Goal: Information Seeking & Learning: Learn about a topic

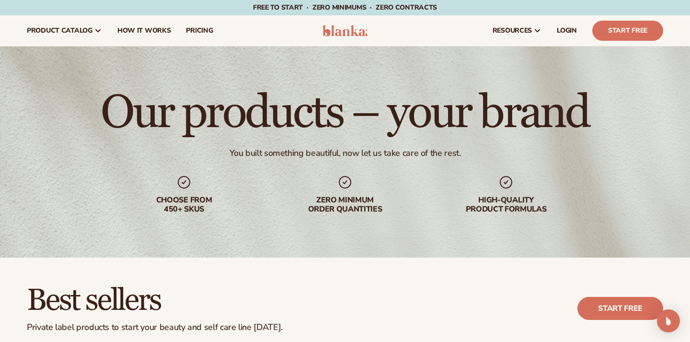
scroll to position [302, 0]
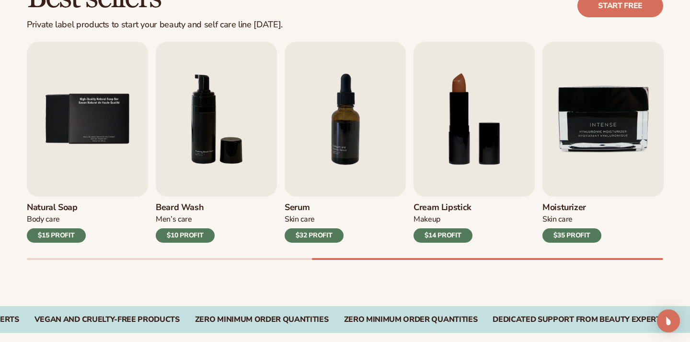
click at [336, 233] on div "$32 PROFIT" at bounding box center [314, 235] width 59 height 14
click at [364, 144] on img "7 / 9" at bounding box center [345, 119] width 121 height 155
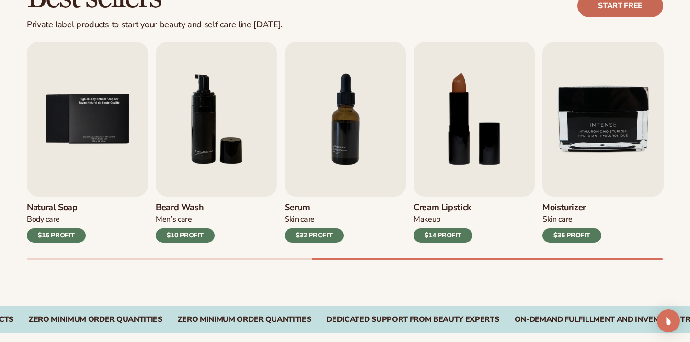
click at [646, 10] on link "Start free" at bounding box center [620, 5] width 86 height 23
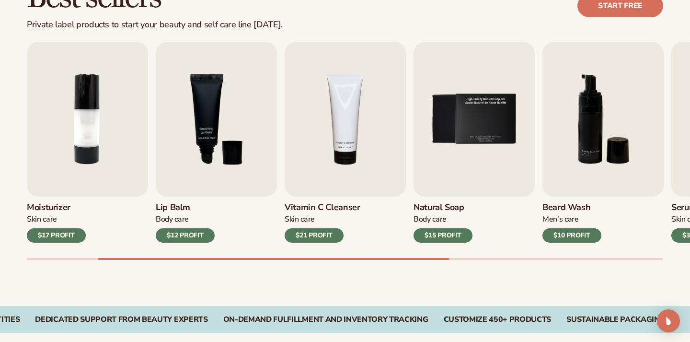
click at [519, 299] on div "Best sellers Private label products to start your beauty and self care line tod…" at bounding box center [345, 130] width 690 height 351
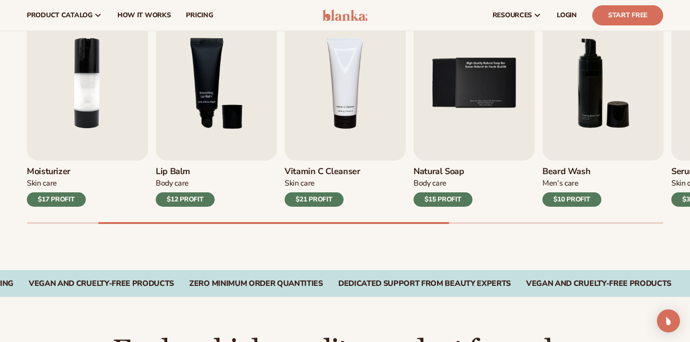
scroll to position [288, 0]
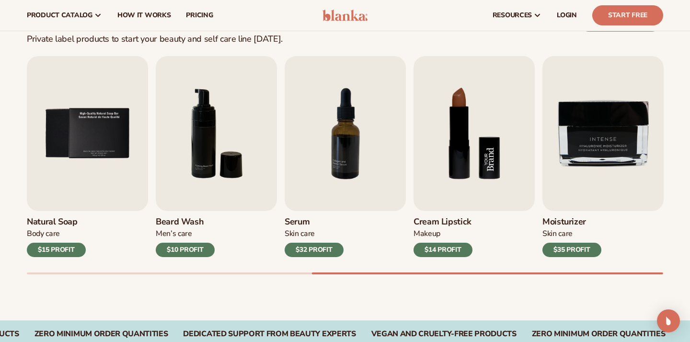
click at [473, 153] on img "8 / 9" at bounding box center [474, 133] width 121 height 155
click at [561, 240] on div "Moisturizer Skin Care $35 PROFIT" at bounding box center [602, 234] width 121 height 46
click at [561, 242] on div "$35 PROFIT" at bounding box center [571, 249] width 59 height 14
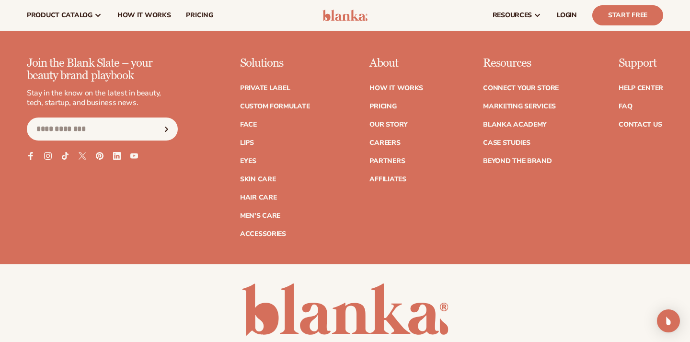
scroll to position [1689, 0]
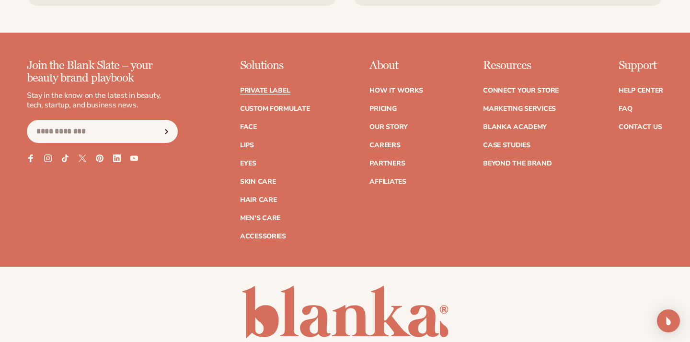
click at [279, 89] on link "Private label" at bounding box center [265, 90] width 50 height 7
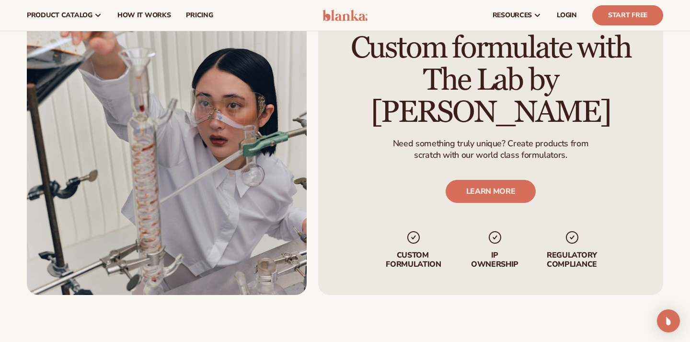
scroll to position [1161, 0]
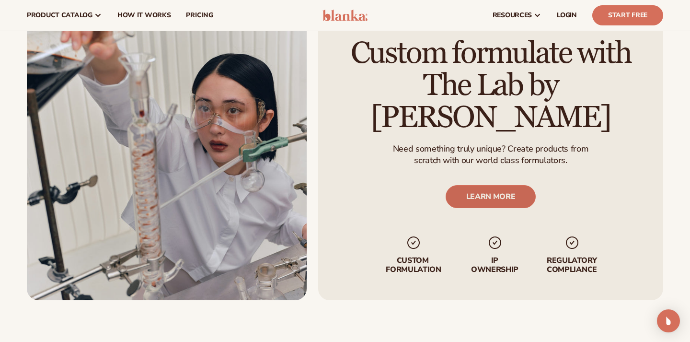
click at [506, 185] on link "LEARN MORE" at bounding box center [491, 196] width 91 height 23
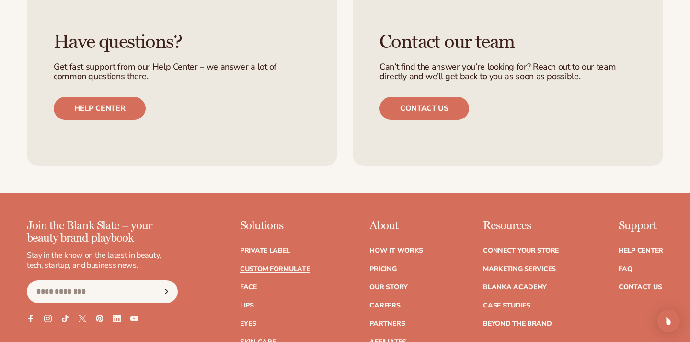
scroll to position [1248, 0]
